Goal: Transaction & Acquisition: Purchase product/service

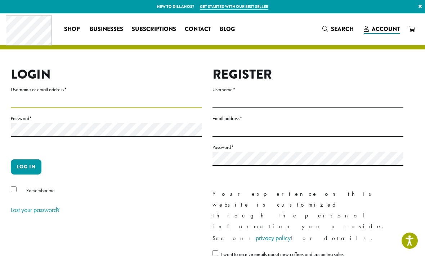
type input "*********"
click at [26, 166] on button "Log in" at bounding box center [26, 166] width 31 height 15
click at [28, 162] on button "Log in" at bounding box center [26, 166] width 31 height 15
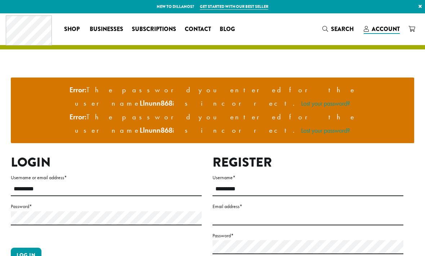
scroll to position [77, 0]
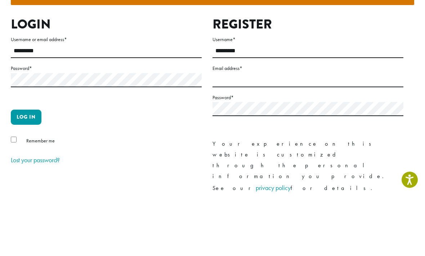
click at [31, 170] on button "Log in" at bounding box center [26, 177] width 31 height 15
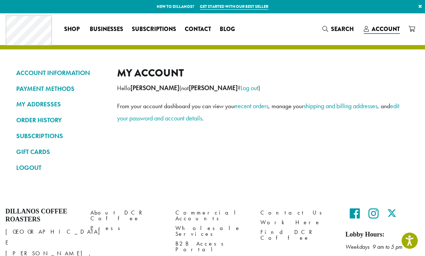
click at [41, 117] on link "ORDER HISTORY" at bounding box center [61, 120] width 90 height 12
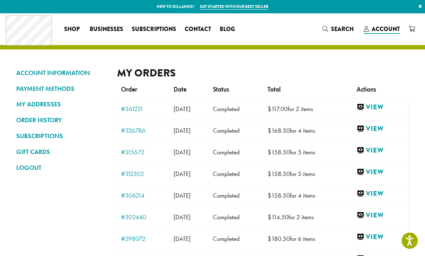
click at [385, 108] on link "View" at bounding box center [381, 107] width 48 height 9
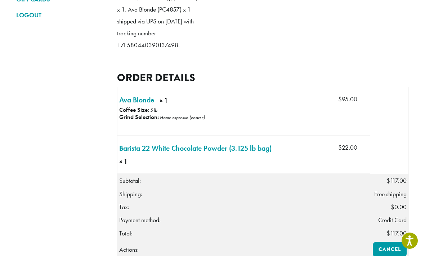
scroll to position [143, 0]
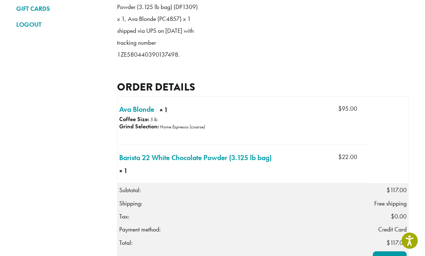
click at [140, 115] on link "Ava Blonde × 1" at bounding box center [136, 109] width 35 height 11
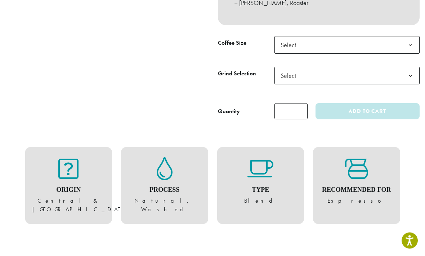
scroll to position [343, 0]
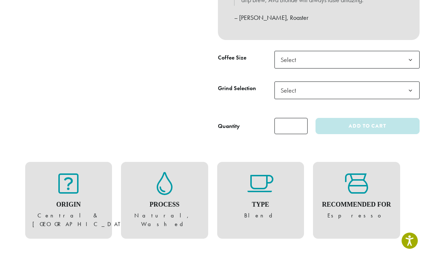
click at [409, 54] on b at bounding box center [411, 60] width 18 height 18
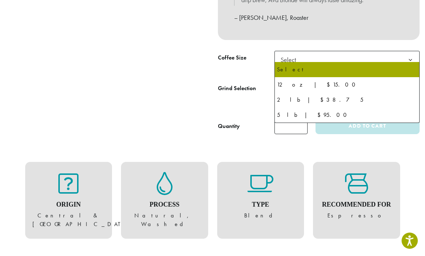
select select "**********"
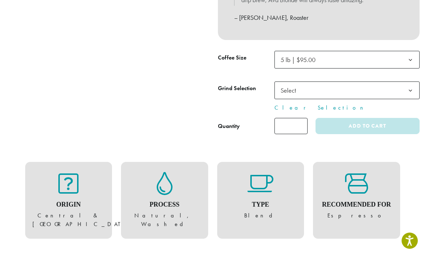
click at [410, 88] on b at bounding box center [411, 91] width 18 height 18
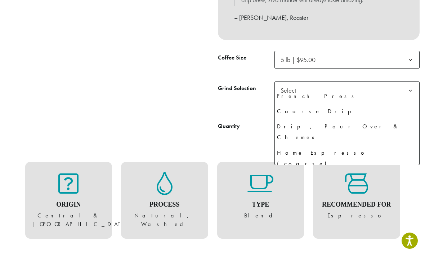
scroll to position [49, 0]
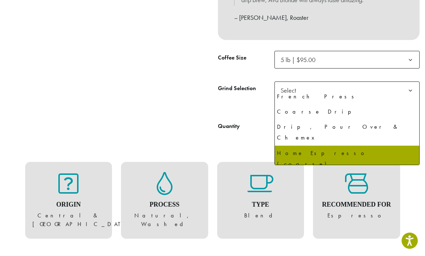
select select "**********"
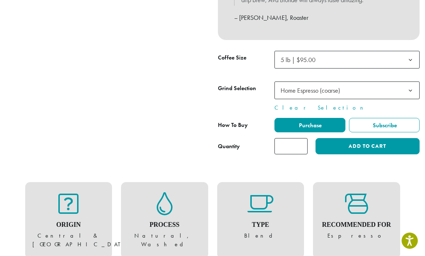
click at [368, 142] on button "Add to cart" at bounding box center [368, 146] width 104 height 16
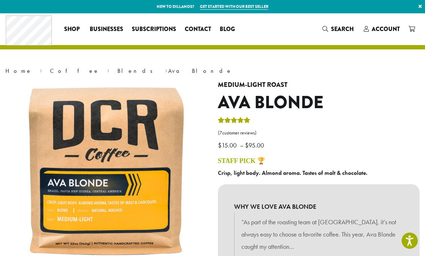
click at [412, 27] on icon at bounding box center [411, 29] width 6 height 6
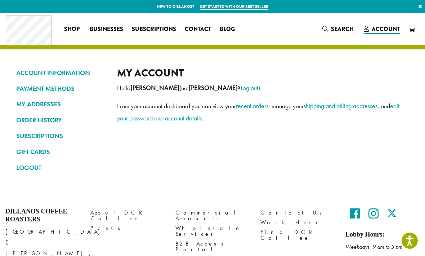
click at [37, 119] on link "ORDER HISTORY" at bounding box center [61, 120] width 90 height 12
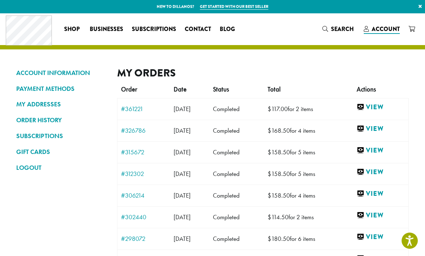
click at [384, 106] on link "View" at bounding box center [381, 107] width 48 height 9
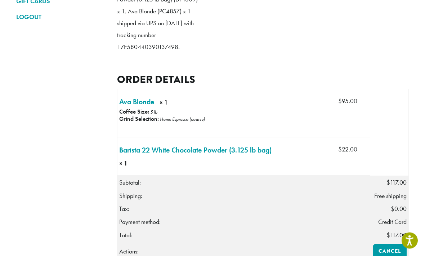
scroll to position [173, 0]
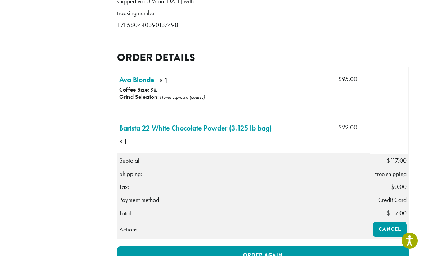
click at [140, 85] on link "Ava Blonde × 1" at bounding box center [136, 79] width 35 height 11
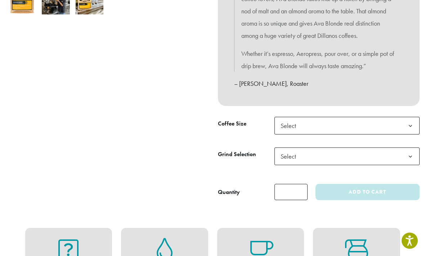
scroll to position [279, 0]
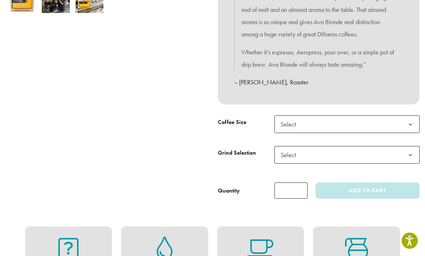
click at [354, 121] on span "Select" at bounding box center [346, 124] width 145 height 18
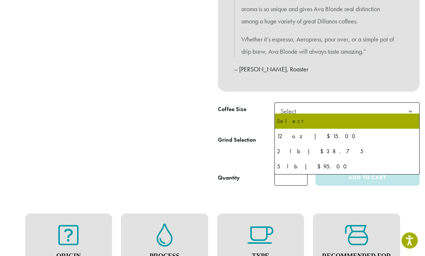
scroll to position [292, 0]
select select "**********"
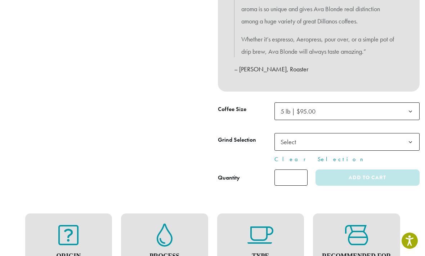
click at [353, 136] on span "Select" at bounding box center [346, 142] width 145 height 18
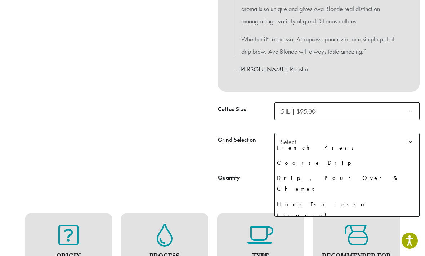
scroll to position [49, 0]
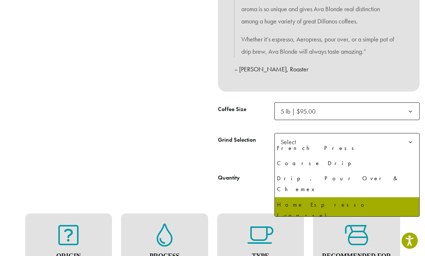
select select "**********"
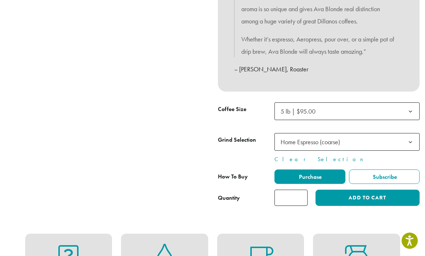
click at [377, 193] on button "Add to cart" at bounding box center [368, 197] width 104 height 16
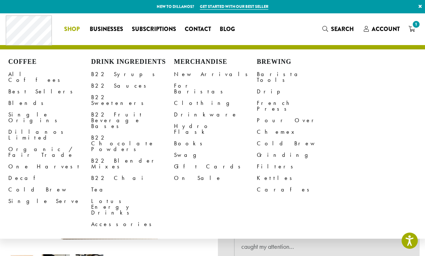
click at [137, 132] on link "B22 Chocolate Powders" at bounding box center [132, 143] width 83 height 23
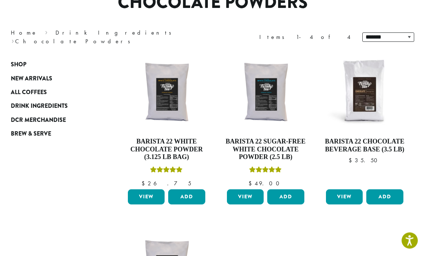
scroll to position [75, 0]
click at [185, 148] on h4 "Barista 22 White Chocolate Powder (3.125 lb bag)" at bounding box center [166, 149] width 81 height 23
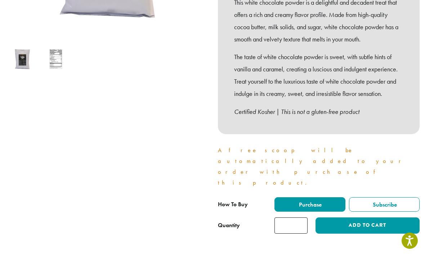
scroll to position [228, 0]
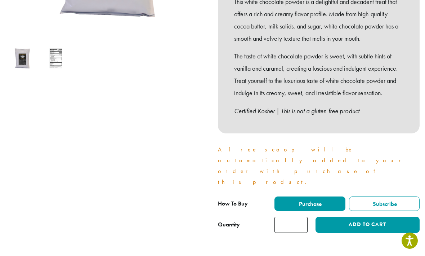
click at [294, 216] on input "*" at bounding box center [290, 224] width 33 height 16
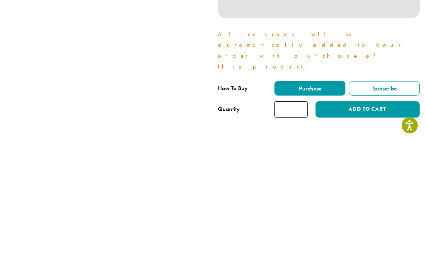
type input "*"
click at [358, 216] on button "Add to cart" at bounding box center [368, 224] width 104 height 16
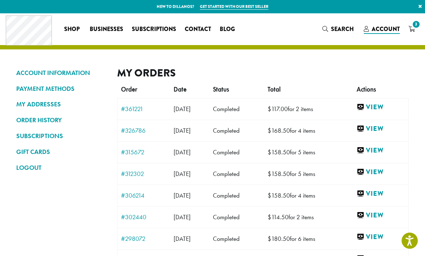
click at [383, 125] on link "View" at bounding box center [381, 128] width 48 height 9
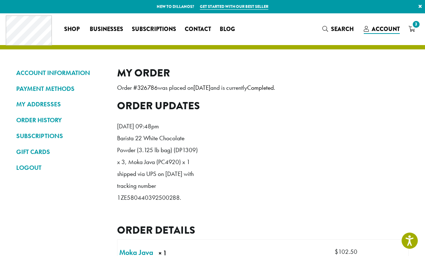
click at [409, 26] on icon "3" at bounding box center [411, 29] width 6 height 6
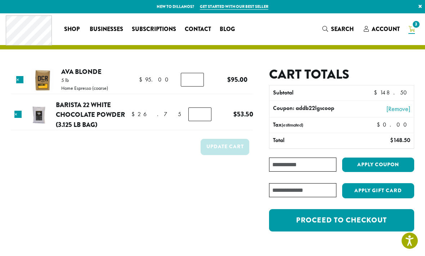
click at [364, 217] on link "Proceed to checkout" at bounding box center [341, 220] width 145 height 22
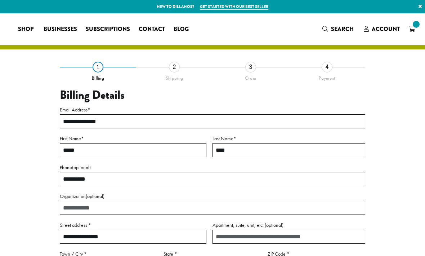
select select "**"
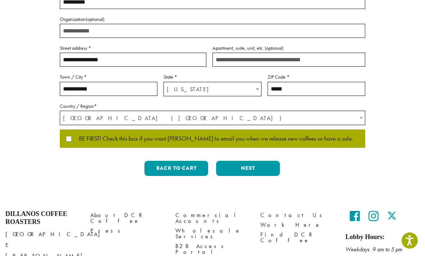
scroll to position [191, 0]
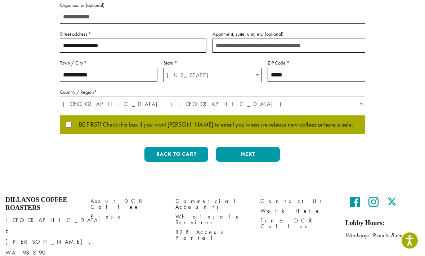
click at [263, 150] on button "Next" at bounding box center [248, 154] width 64 height 15
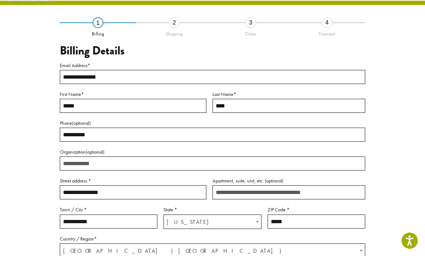
scroll to position [30, 0]
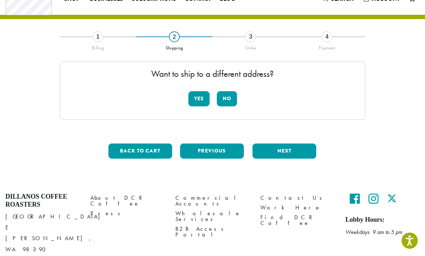
click at [227, 96] on button "No" at bounding box center [227, 98] width 20 height 15
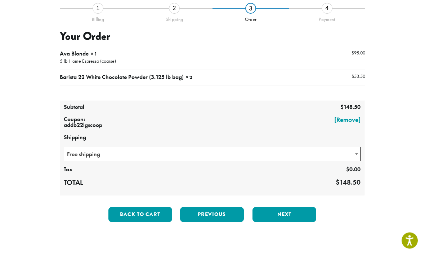
scroll to position [59, 0]
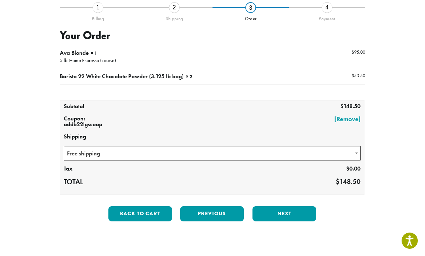
click at [296, 213] on button "Next" at bounding box center [284, 213] width 64 height 15
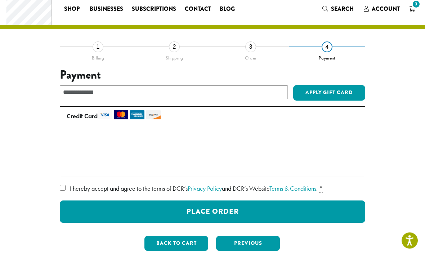
scroll to position [21, 0]
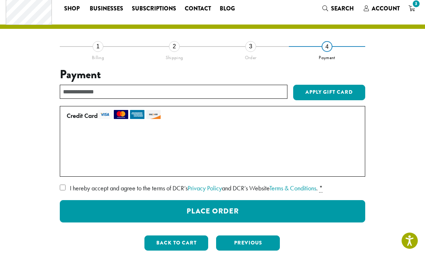
click at [305, 207] on button "Place Order" at bounding box center [212, 211] width 305 height 22
